Goal: Find specific page/section: Find specific page/section

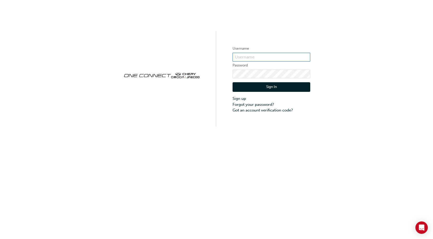
type input "ONE00564"
click at [283, 89] on button "Sign In" at bounding box center [272, 87] width 78 height 10
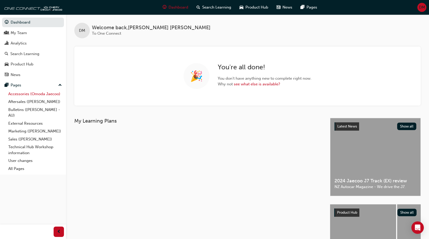
click at [25, 94] on link "Accessories (Omoda Jaecoo)" at bounding box center [35, 94] width 58 height 8
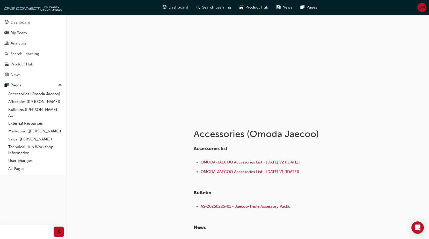
click at [246, 161] on span "OMODA-JAECOO Accessories List - Sep 25 V2 (18.09.25)" at bounding box center [250, 162] width 99 height 5
